Goal: Check status: Check status

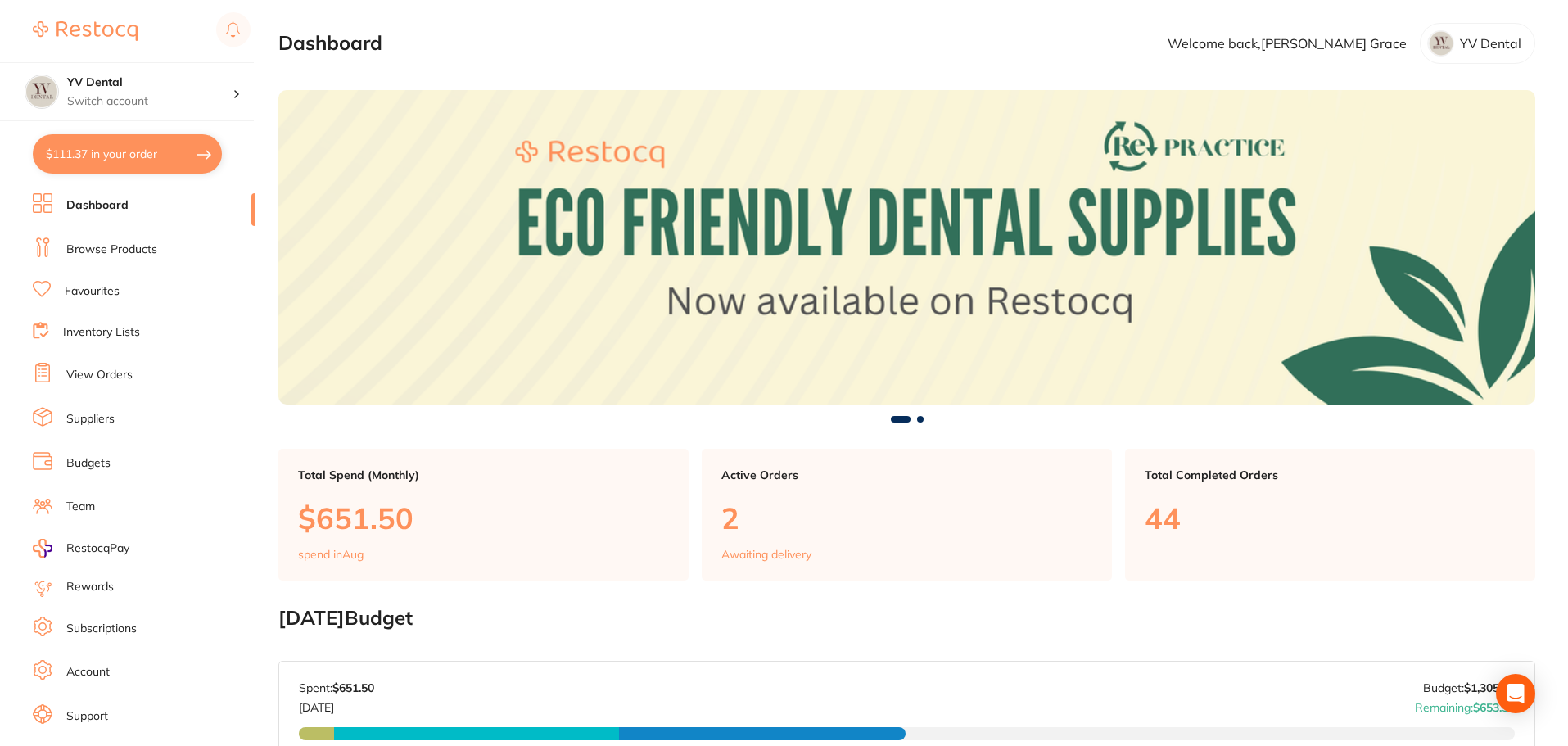
click at [119, 367] on link "View Orders" at bounding box center [100, 375] width 67 height 17
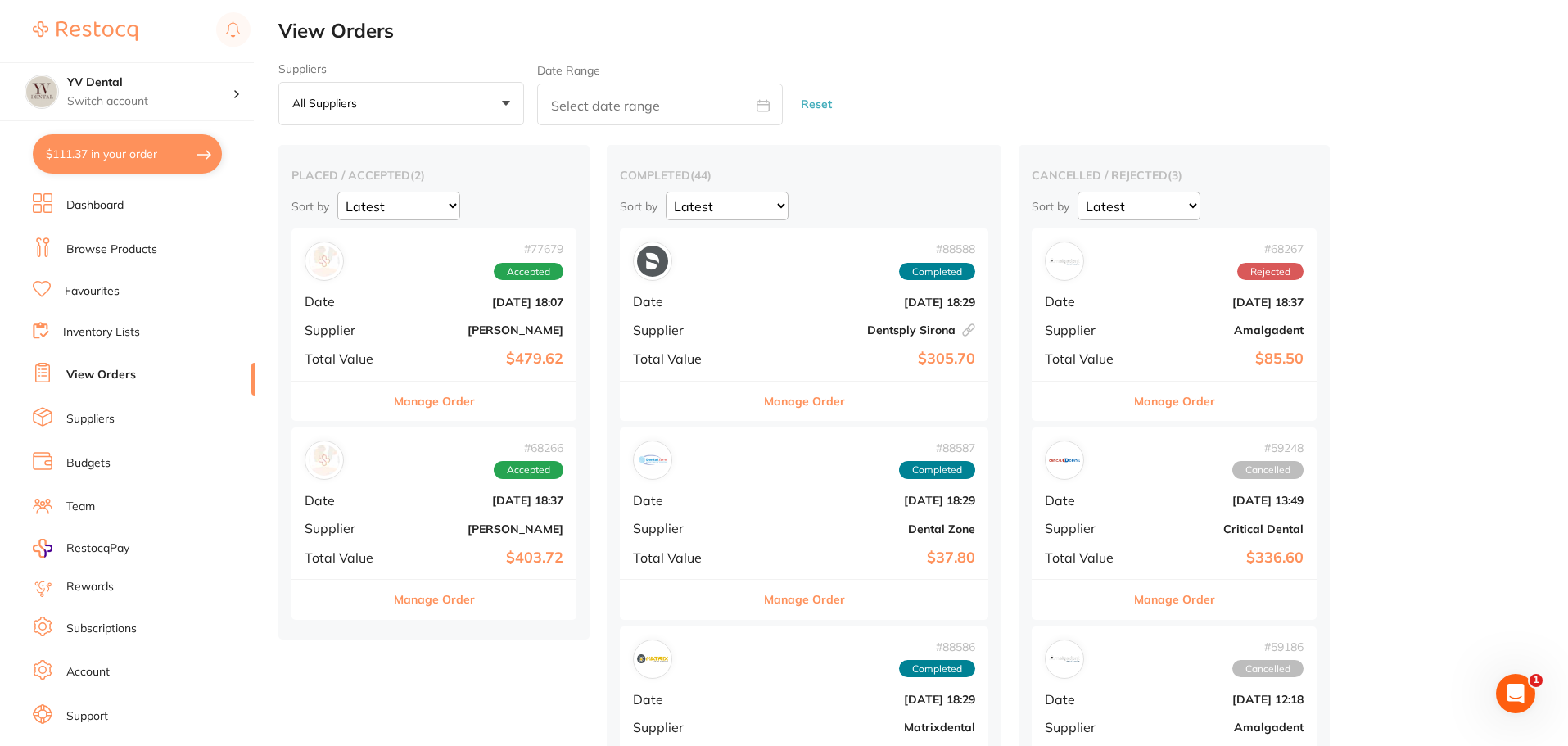
click at [756, 327] on b "Dentsply Sirona This order has been placed with your online account on Dentsply…" at bounding box center [866, 329] width 219 height 13
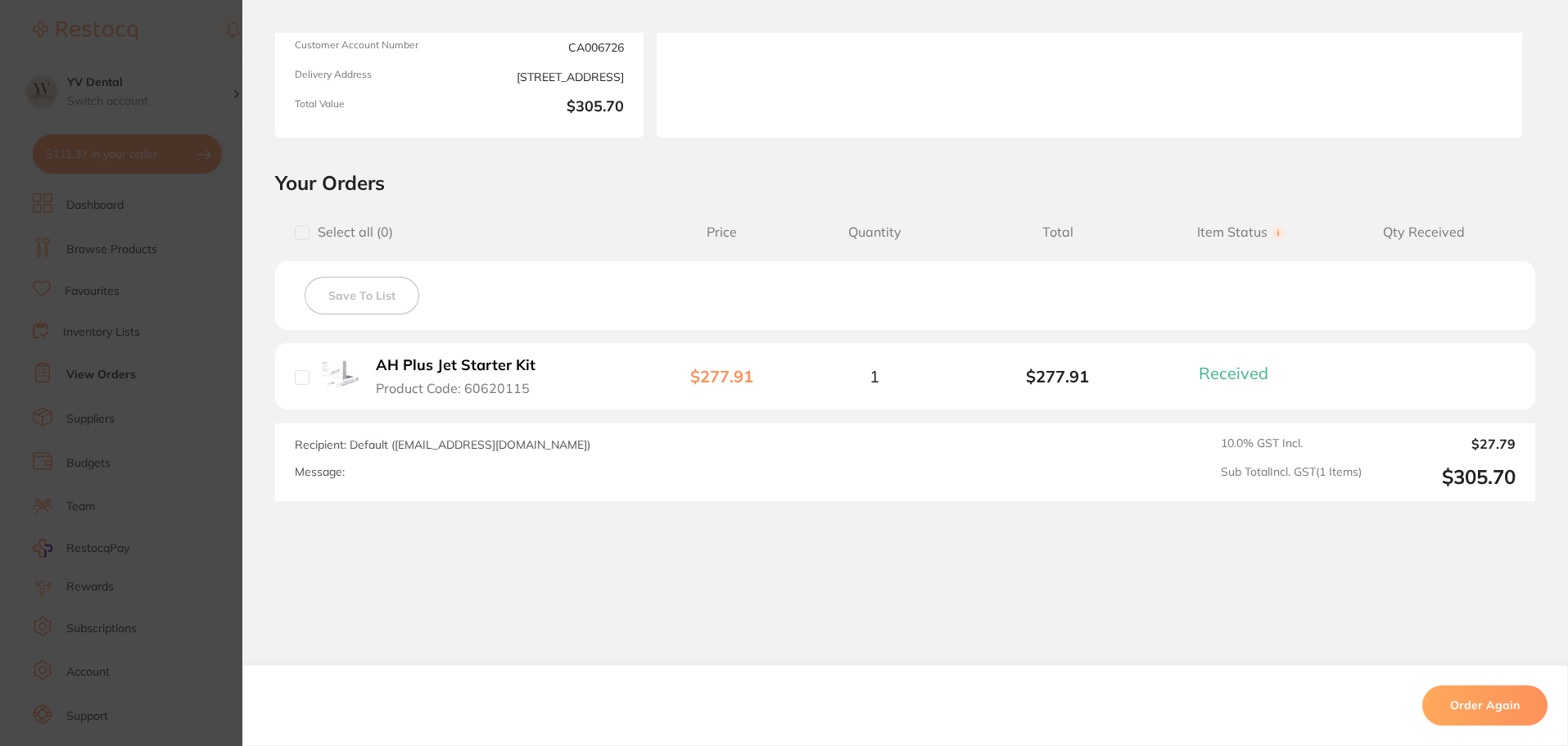
scroll to position [163, 0]
click at [211, 500] on section "Order ID: Restocq- 88588 Linked Order Order Information 1 Received Completed Or…" at bounding box center [784, 373] width 1568 height 746
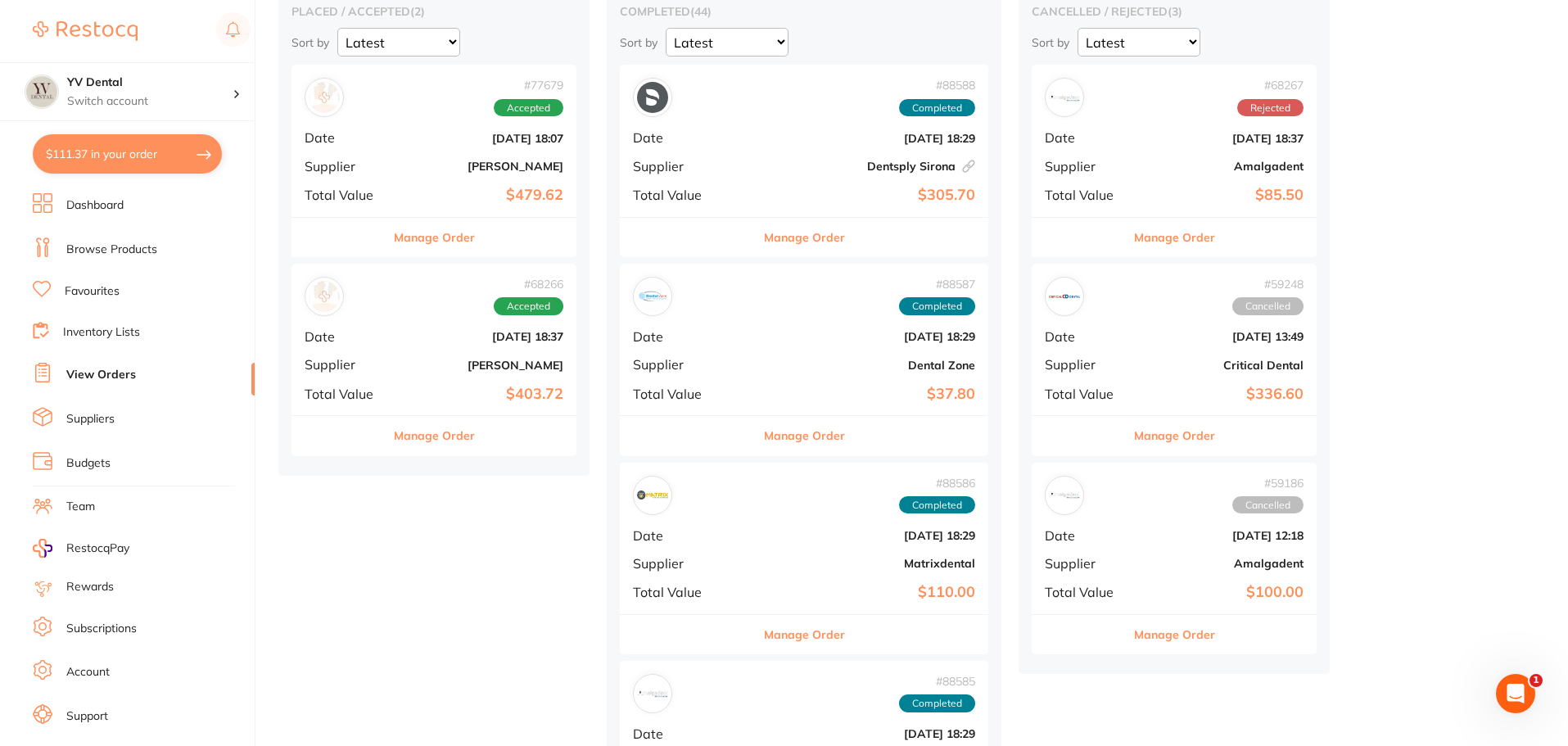
click at [757, 371] on b "Dental Zone" at bounding box center [866, 364] width 219 height 13
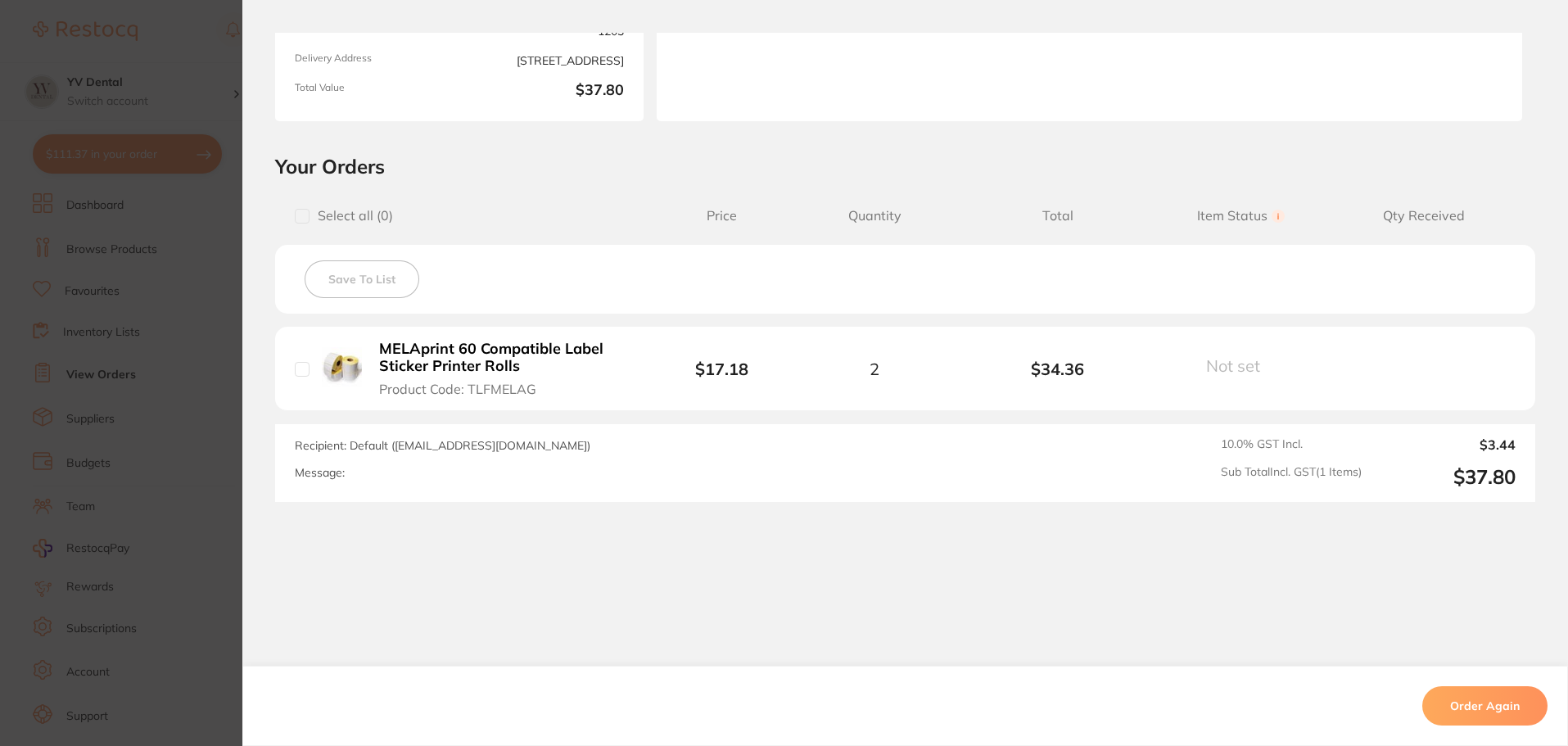
scroll to position [573, 0]
click at [194, 458] on section "Order ID: Restocq- 88587 Order Information Completed Order Order Date [DATE] 18…" at bounding box center [784, 373] width 1568 height 746
